Goal: Communication & Community: Answer question/provide support

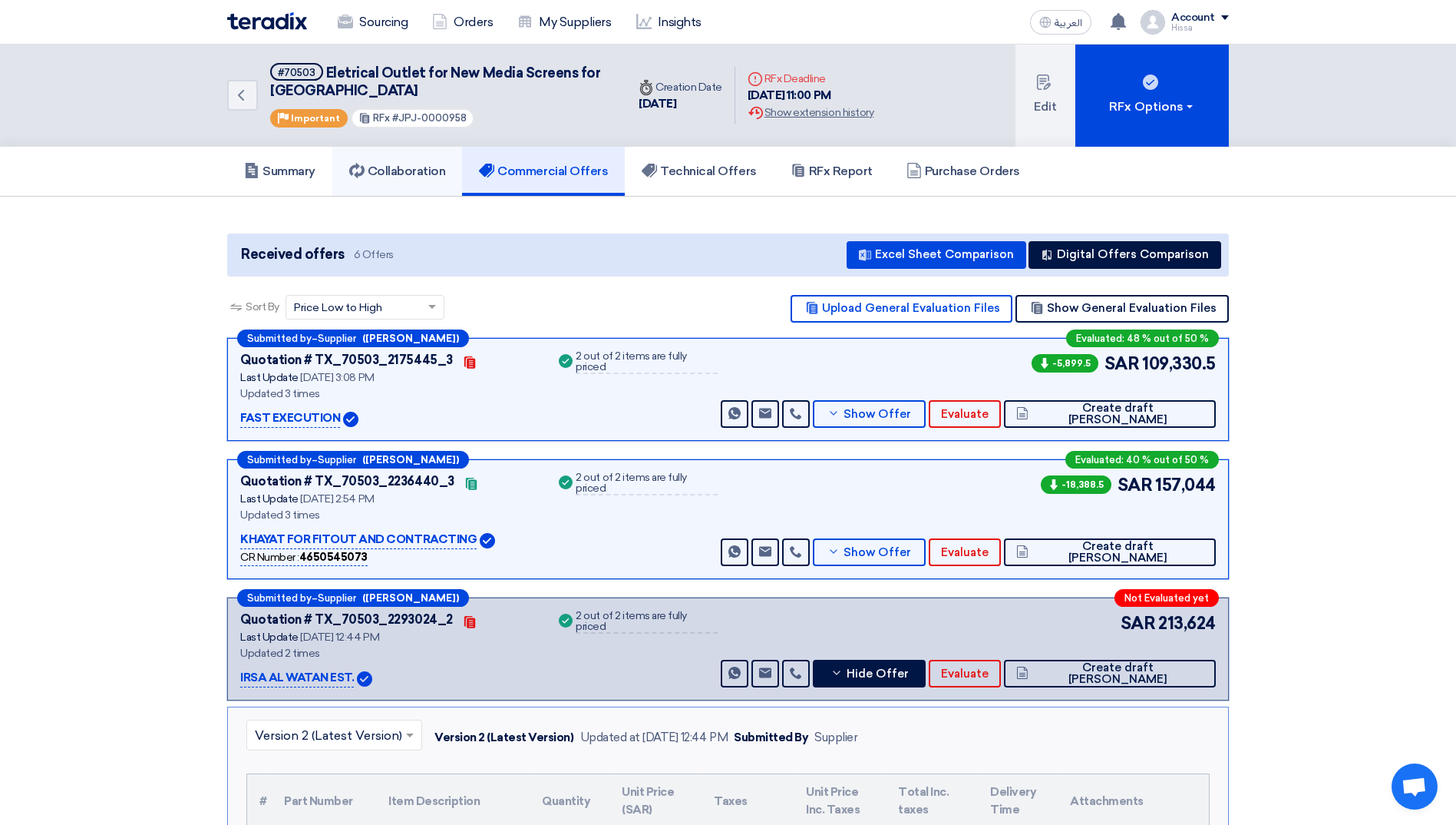
click at [413, 164] on h5 "Collaboration" at bounding box center [398, 171] width 97 height 15
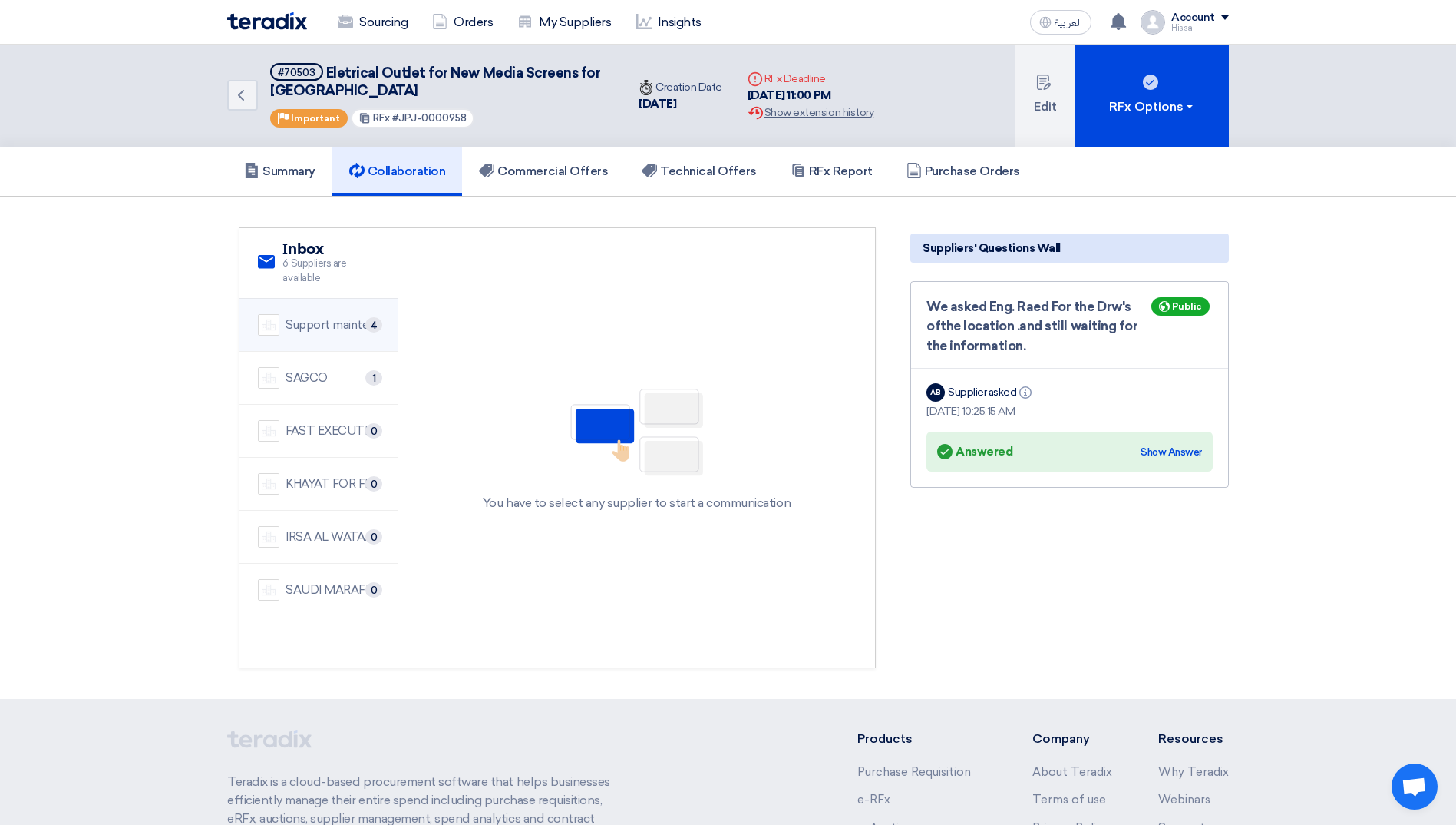
click at [318, 322] on div "Support maintenance and cleaning company" at bounding box center [332, 325] width 94 height 17
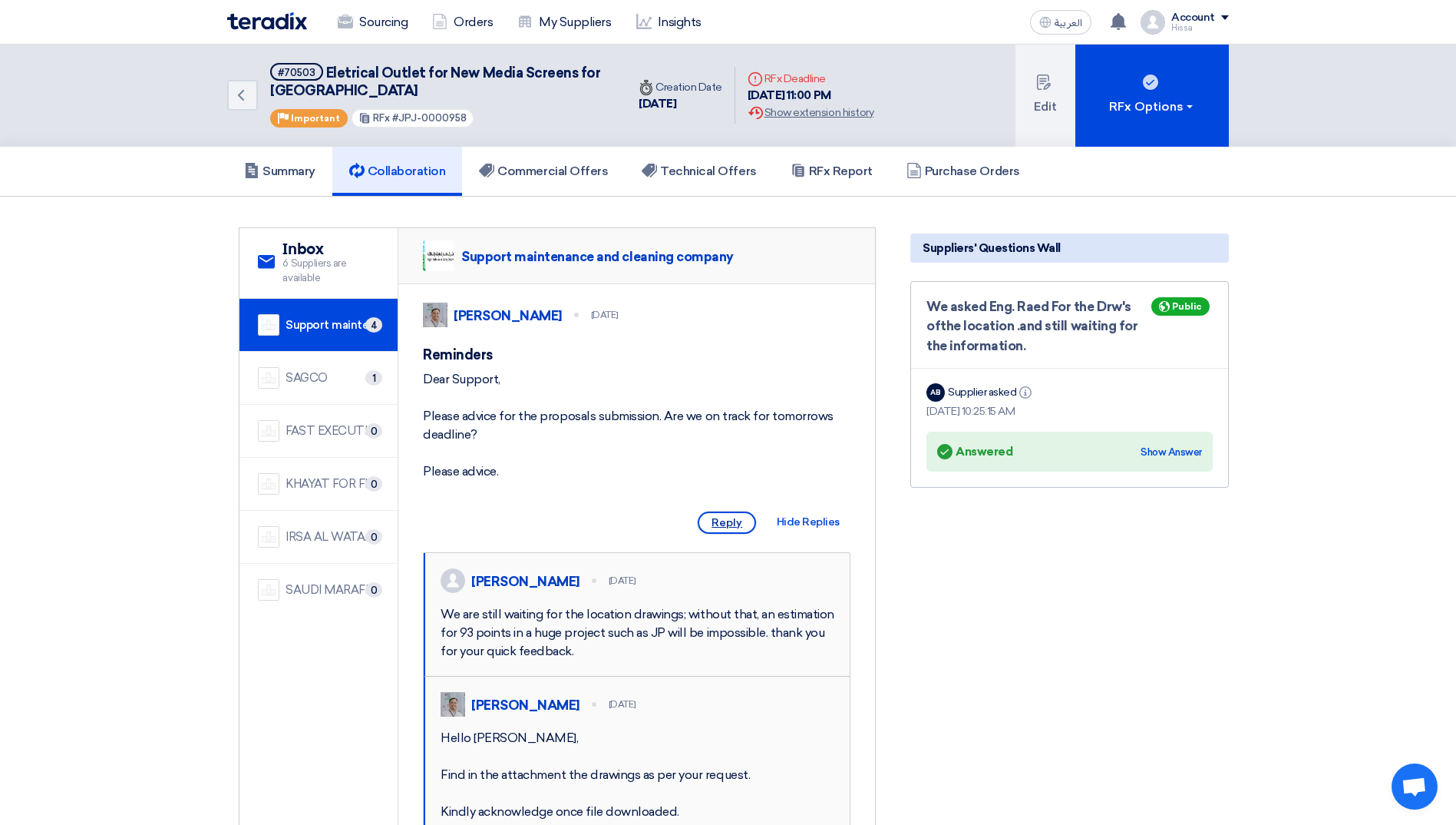
click at [736, 534] on span "Reply" at bounding box center [727, 523] width 58 height 22
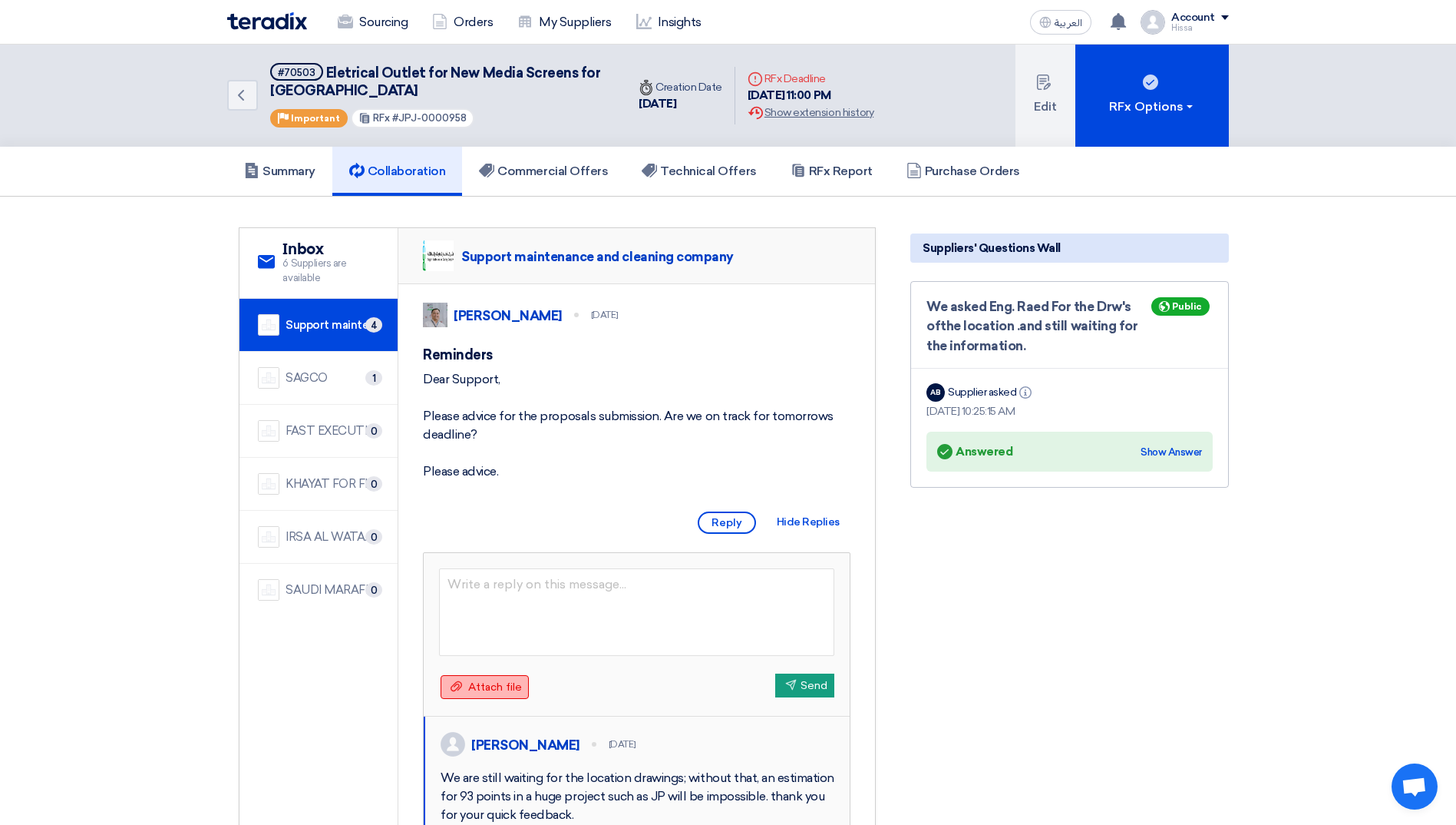
click at [498, 693] on span "Attach file" at bounding box center [495, 688] width 54 height 13
click at [0, 0] on input "Attach file Attach file" at bounding box center [0, 0] width 0 height 0
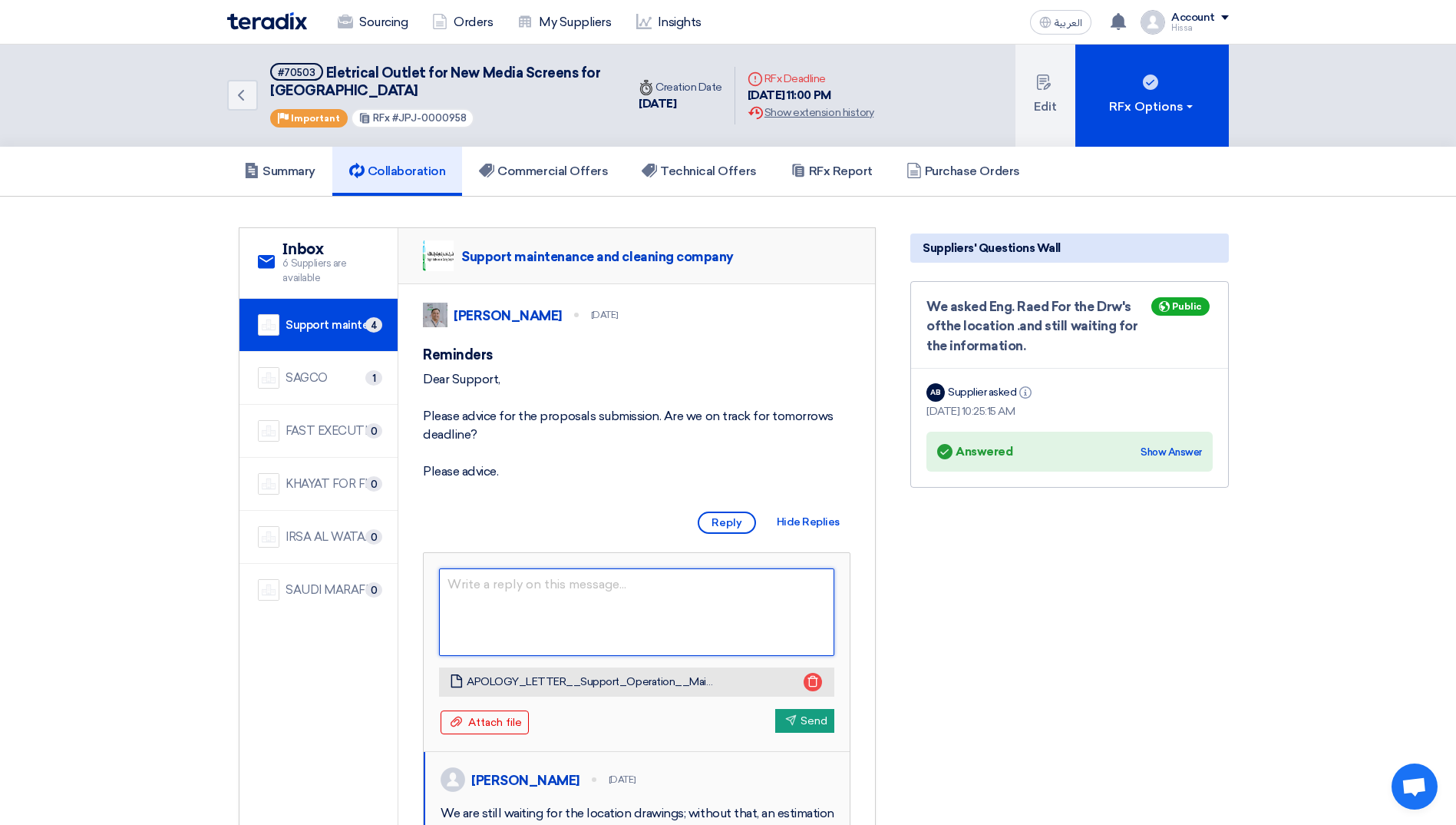
click at [537, 606] on textarea at bounding box center [636, 612] width 395 height 87
type textarea "Dear [PERSON_NAME]"
type textarea "Dear Support, We appreciate your"
click at [810, 688] on icon at bounding box center [813, 681] width 12 height 12
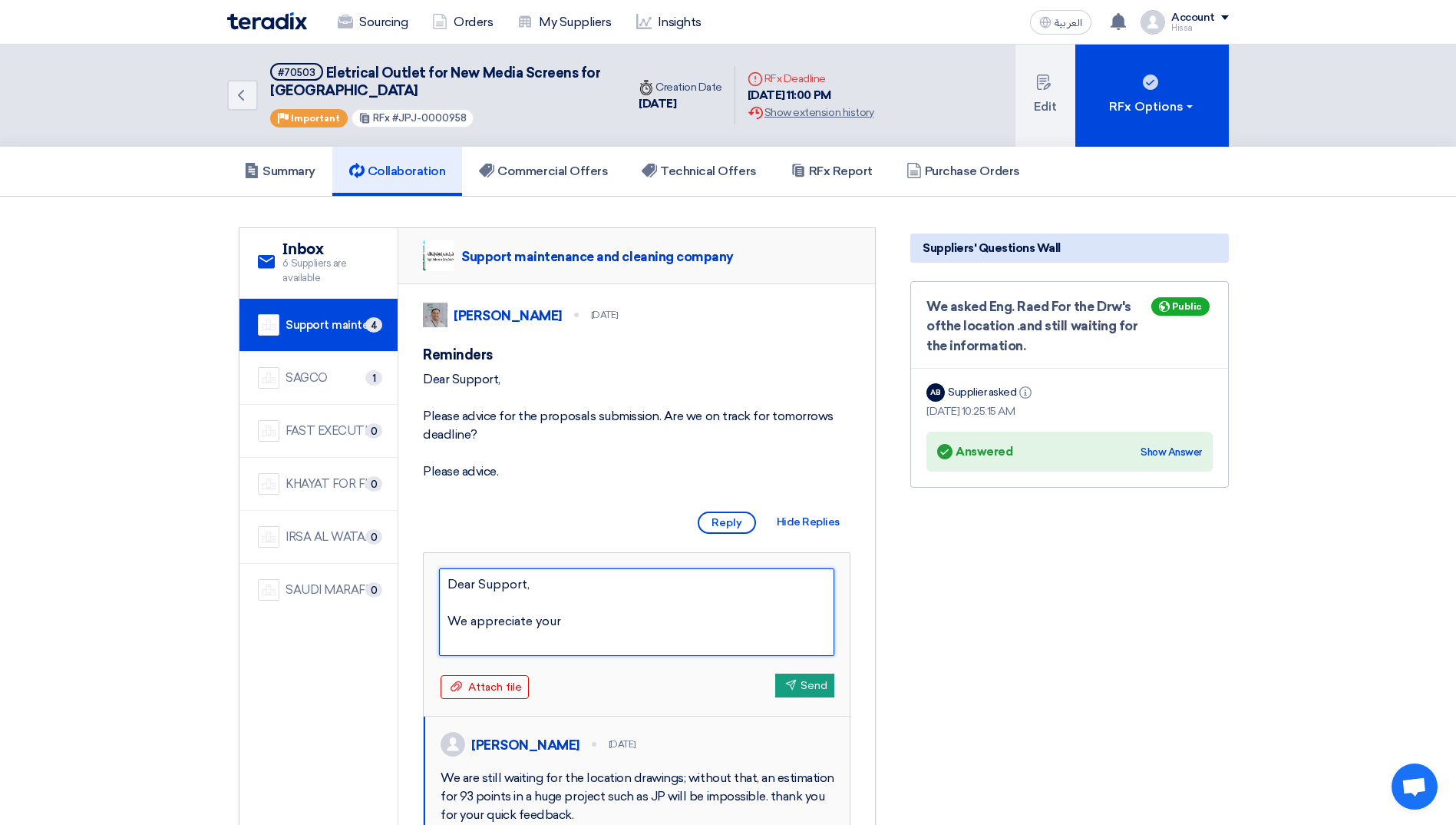
drag, startPoint x: 582, startPoint y: 638, endPoint x: 443, endPoint y: 604, distance: 143.1
click at [443, 604] on textarea "Dear Support, We appreciate your" at bounding box center [636, 612] width 395 height 87
